Goal: Task Accomplishment & Management: Manage account settings

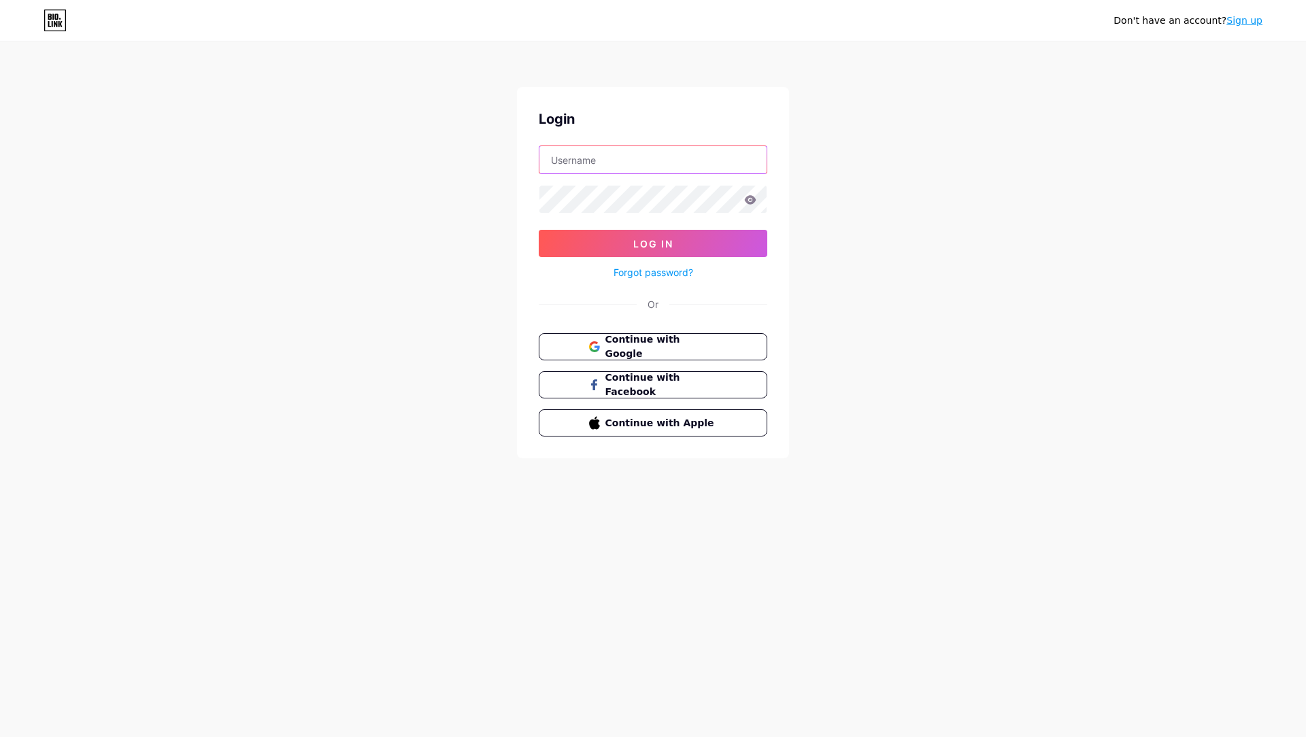
click at [617, 157] on input "text" at bounding box center [652, 159] width 227 height 27
click at [539, 230] on button "Log In" at bounding box center [653, 243] width 228 height 27
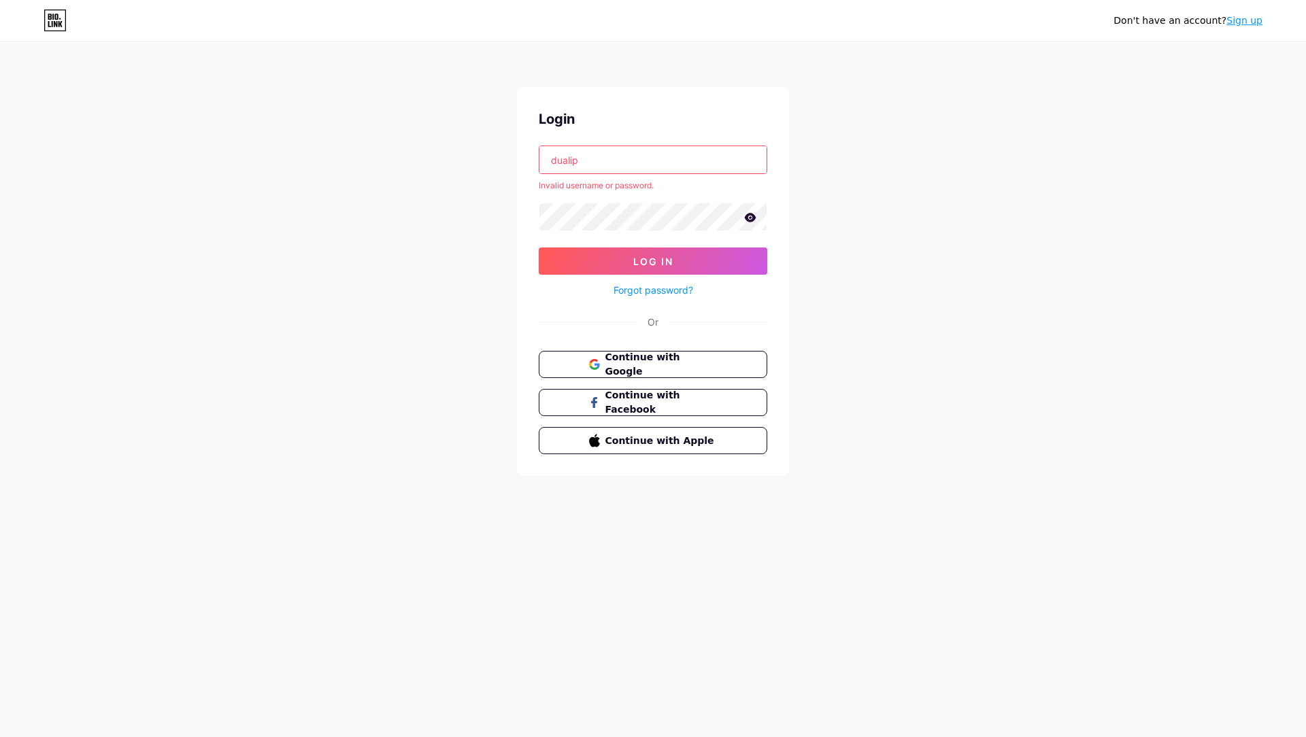
scroll to position [0, 0]
click at [592, 160] on input "dualip" at bounding box center [652, 159] width 227 height 27
click at [668, 159] on input "dualip" at bounding box center [652, 159] width 227 height 27
click at [750, 217] on icon at bounding box center [751, 217] width 12 height 9
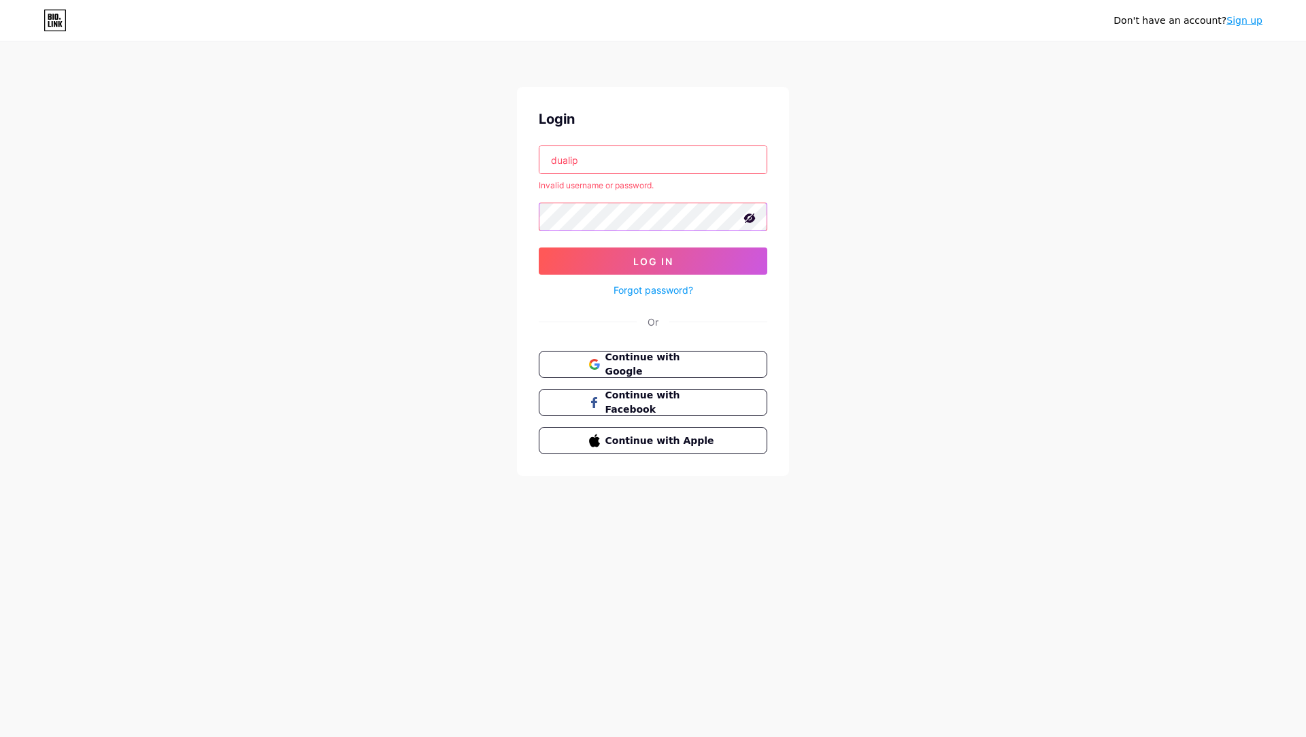
click at [773, 215] on div "Login dualip Invalid username or password. Log In Forgot password? Or Continue …" at bounding box center [653, 281] width 272 height 389
click at [644, 253] on button "Log In" at bounding box center [653, 261] width 228 height 27
drag, startPoint x: 643, startPoint y: 150, endPoint x: 460, endPoint y: 161, distance: 182.6
click at [355, 148] on div "Don't have an account? Sign up Login dualip Invalid username or password. Log I…" at bounding box center [653, 260] width 1306 height 520
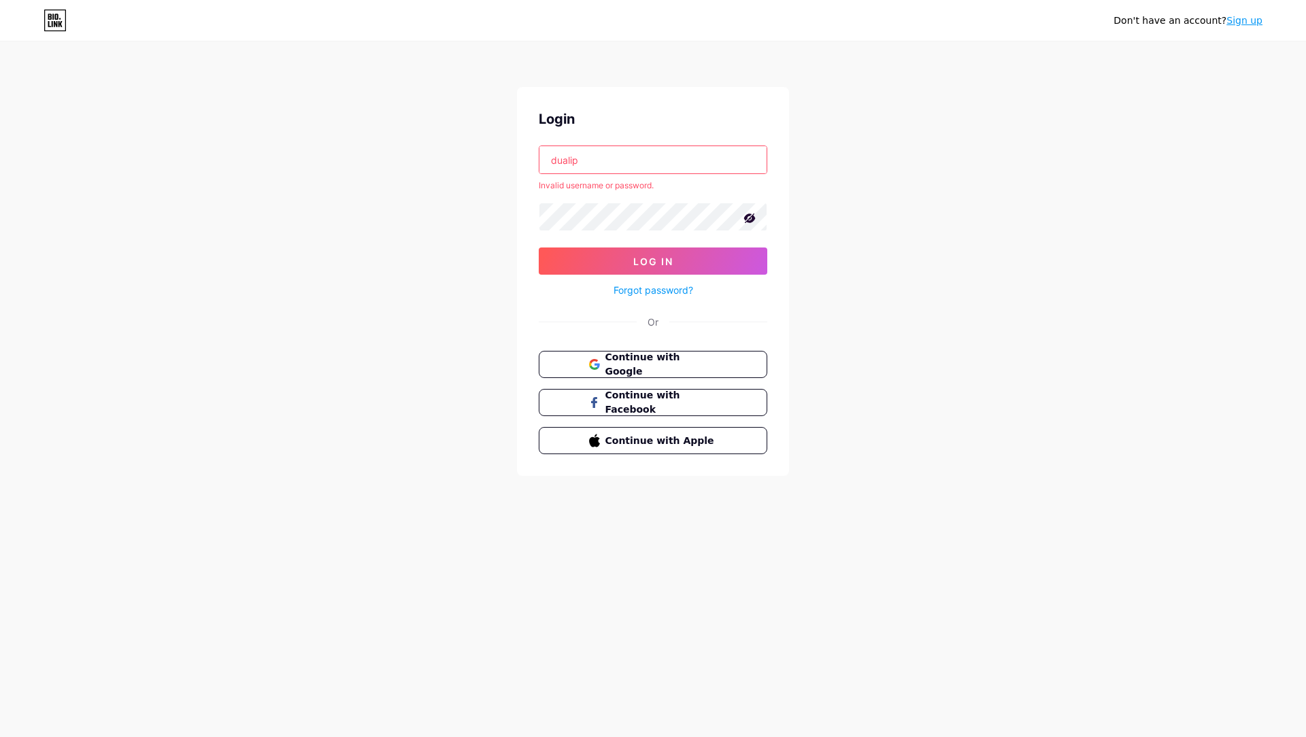
paste input "[EMAIL_ADDRESS][DOMAIN_NAME]"
drag, startPoint x: 684, startPoint y: 161, endPoint x: 394, endPoint y: 142, distance: 291.0
click at [394, 142] on div "Don't have an account? Sign up Login [EMAIL_ADDRESS] Invalid username or passwo…" at bounding box center [653, 260] width 1306 height 520
paste input "text"
type input "[EMAIL_ADDRESS][DOMAIN_NAME]"
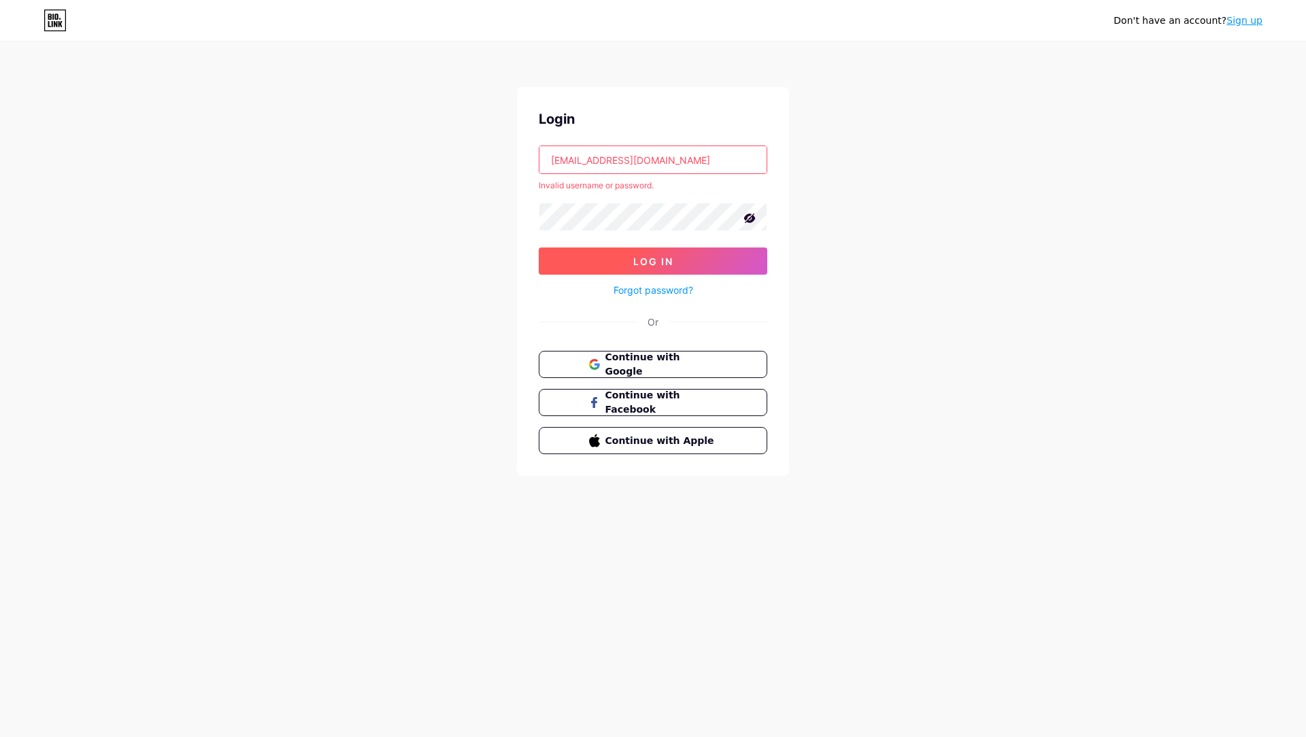
click at [667, 264] on span "Log In" at bounding box center [653, 262] width 40 height 12
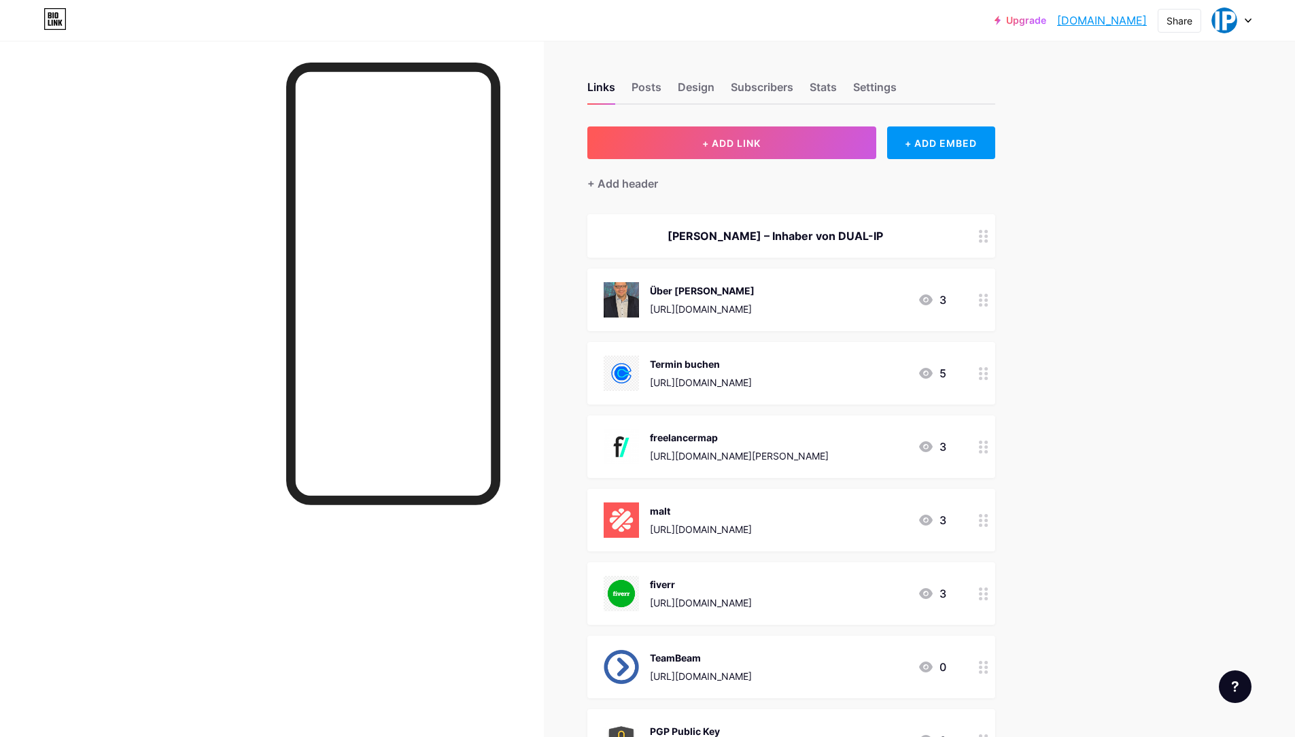
click at [1246, 25] on div at bounding box center [1231, 20] width 39 height 24
click at [1128, 157] on link "Account settings" at bounding box center [1167, 154] width 169 height 37
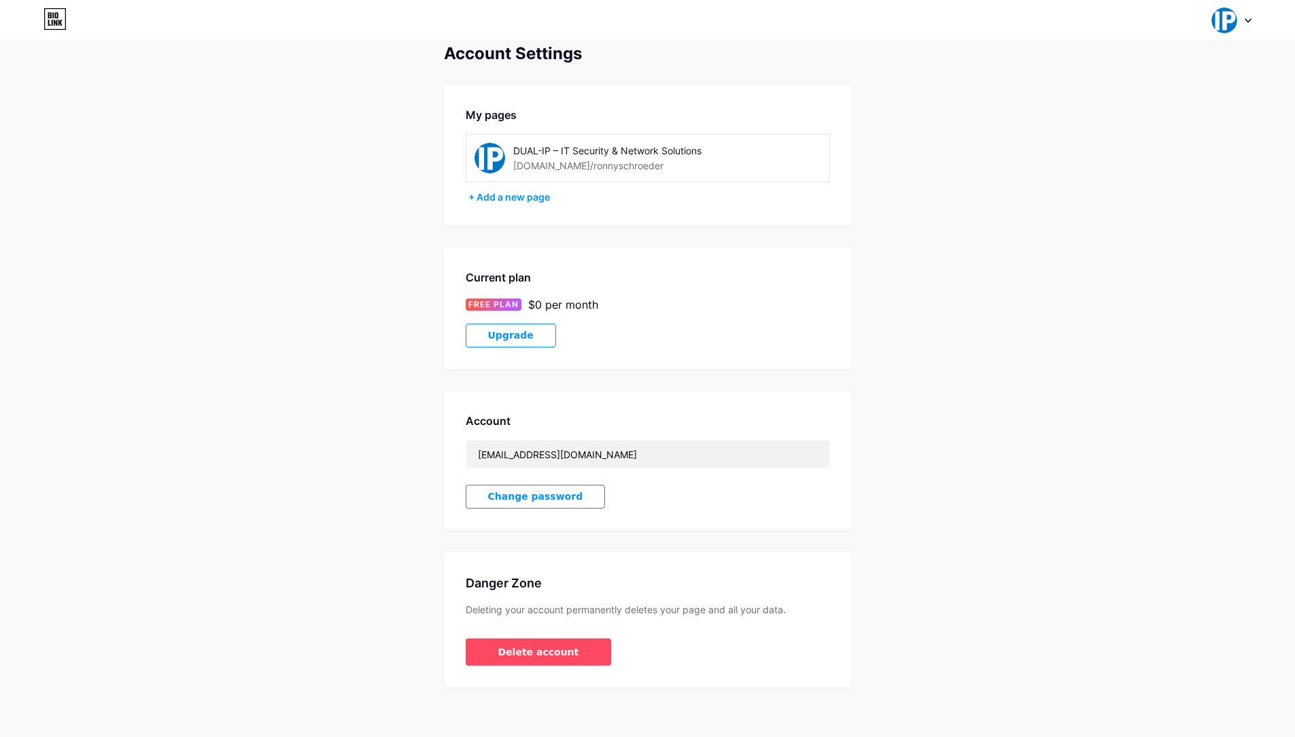
scroll to position [23, 0]
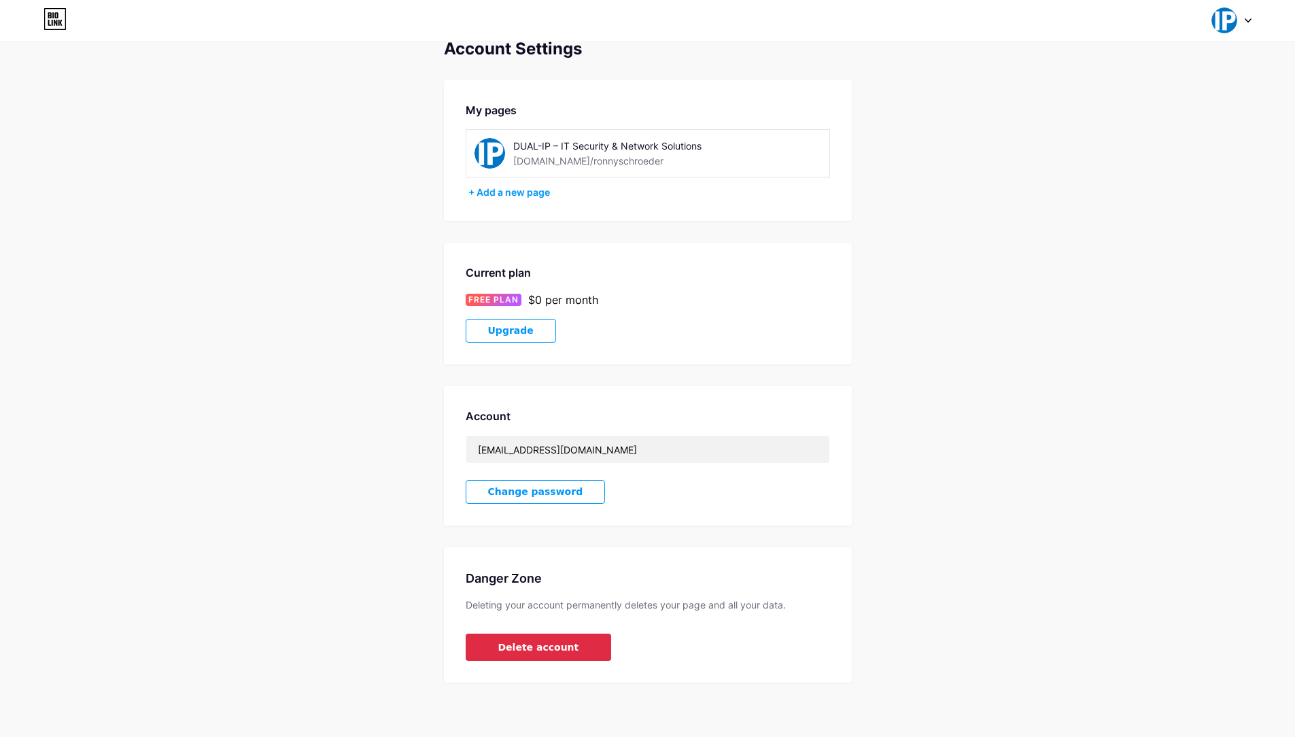
click at [562, 653] on span "Delete account" at bounding box center [538, 648] width 81 height 14
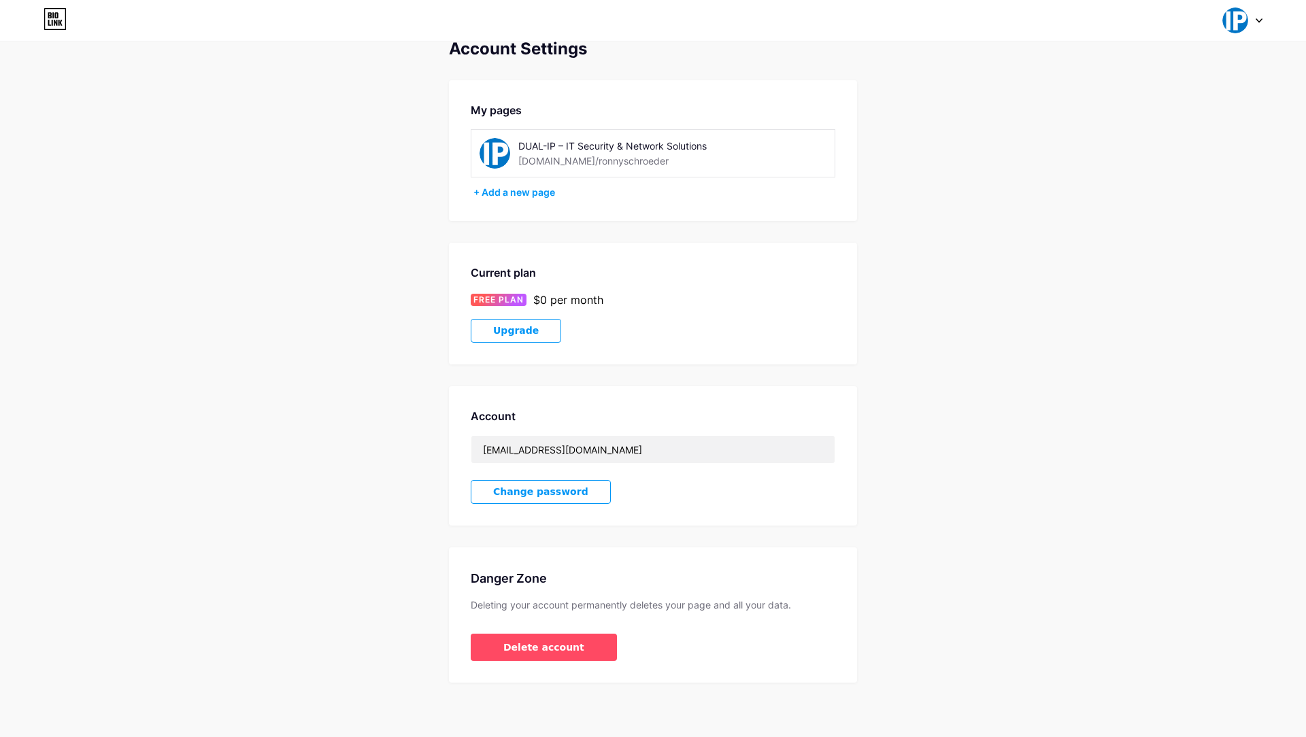
click at [755, 429] on button "Confirm" at bounding box center [729, 425] width 153 height 33
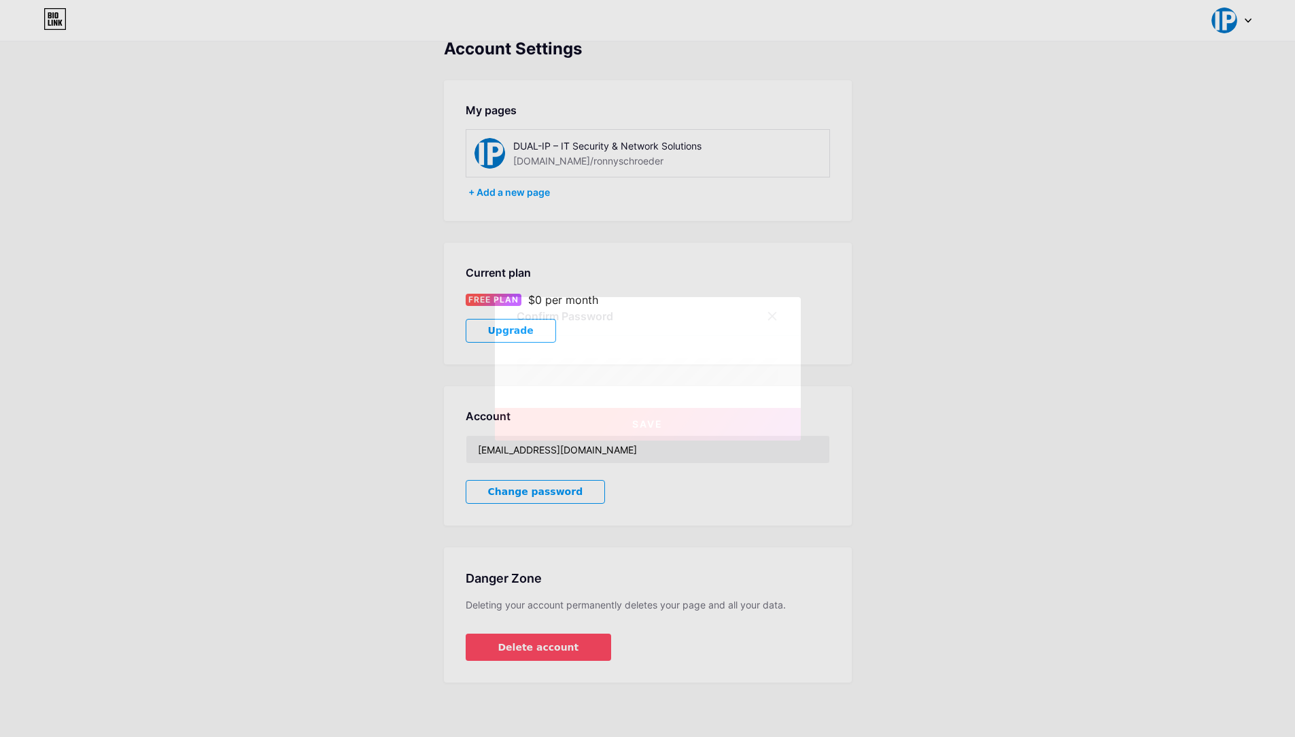
click at [644, 423] on span "Save" at bounding box center [647, 424] width 31 height 12
